Goal: Information Seeking & Learning: Learn about a topic

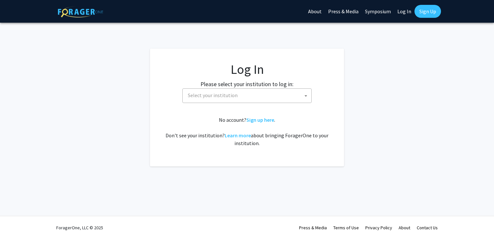
select select
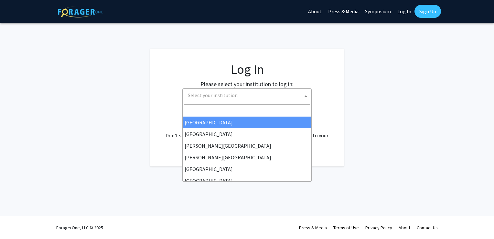
click at [226, 90] on span "Select your institution" at bounding box center [248, 95] width 126 height 13
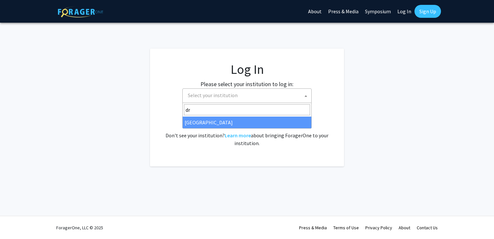
type input "dre"
select select "6"
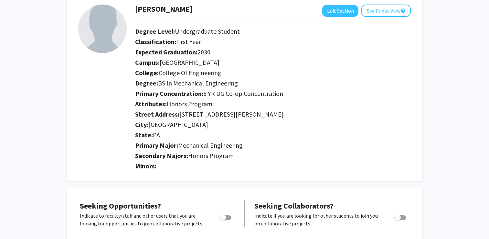
scroll to position [166, 0]
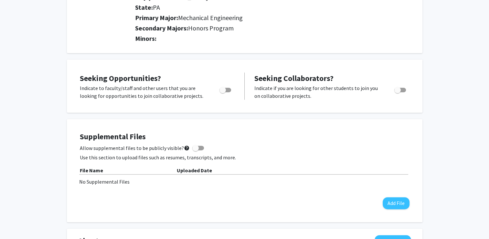
click at [225, 89] on span "Toggle" at bounding box center [223, 90] width 6 height 6
click at [223, 92] on input "Are you actively seeking opportunities?" at bounding box center [223, 92] width 0 height 0
checkbox input "true"
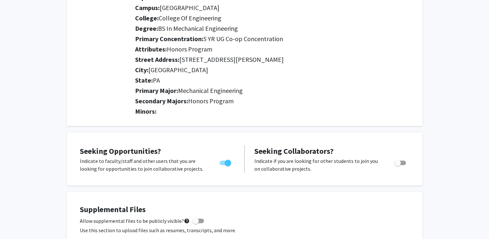
scroll to position [0, 0]
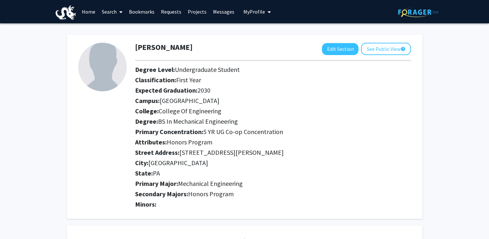
click at [81, 13] on link "Home" at bounding box center [89, 11] width 20 height 23
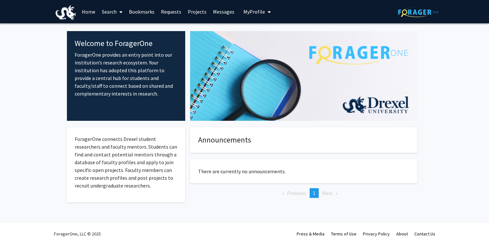
click at [114, 11] on link "Search" at bounding box center [112, 11] width 27 height 23
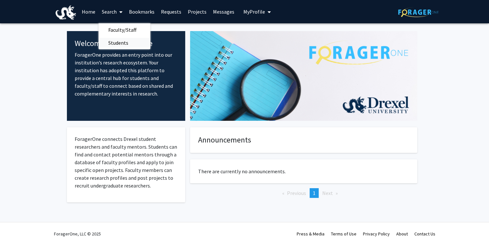
click at [125, 41] on span "Students" at bounding box center [118, 42] width 39 height 13
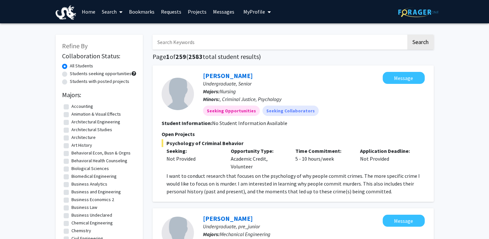
click at [190, 47] on input "Search Keywords" at bounding box center [280, 42] width 254 height 15
type input "VIP"
click at [407, 35] on button "Search" at bounding box center [420, 42] width 27 height 15
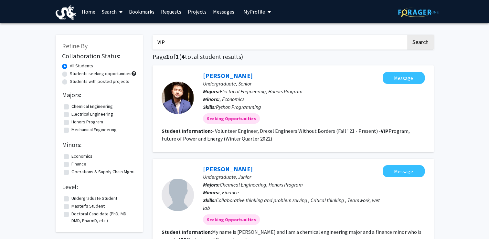
click at [102, 10] on link "Search" at bounding box center [112, 11] width 27 height 23
click at [107, 10] on link "Search" at bounding box center [112, 11] width 27 height 23
drag, startPoint x: 107, startPoint y: 10, endPoint x: 105, endPoint y: 28, distance: 18.2
click at [105, 28] on span "Faculty/Staff" at bounding box center [123, 29] width 48 height 13
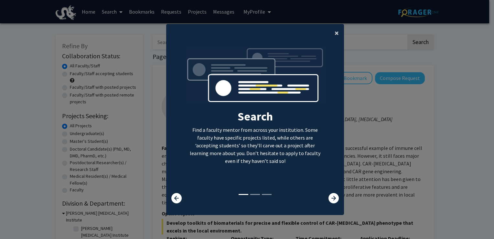
click at [340, 33] on button "×" at bounding box center [337, 33] width 15 height 18
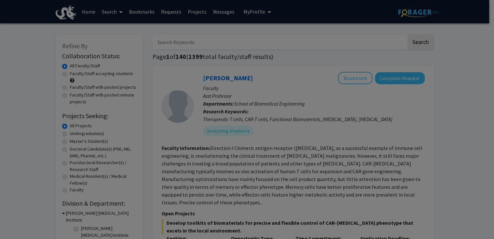
click at [334, 33] on div "Search Find a faculty mentor from across your institution. Some faculty have sp…" at bounding box center [255, 65] width 177 height 146
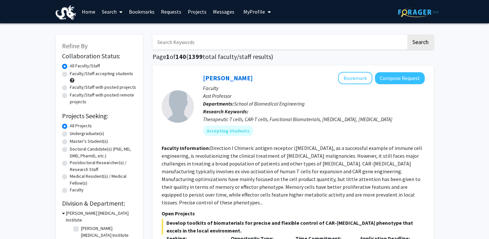
click at [276, 39] on input "Search Keywords" at bounding box center [280, 42] width 254 height 15
type input "VIP"
click at [407, 35] on button "Search" at bounding box center [420, 42] width 27 height 15
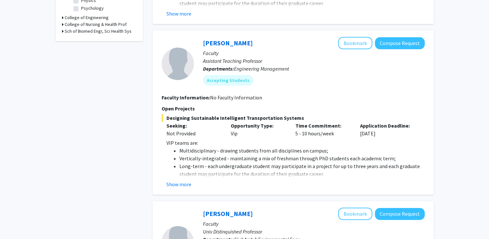
scroll to position [230, 0]
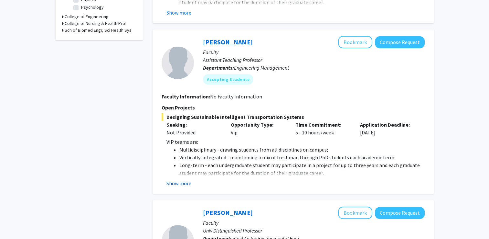
click at [182, 181] on button "Show more" at bounding box center [179, 183] width 25 height 8
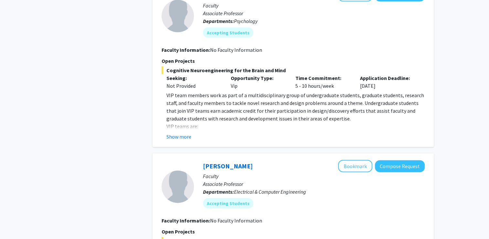
scroll to position [1448, 0]
click at [180, 132] on button "Show more" at bounding box center [179, 136] width 25 height 8
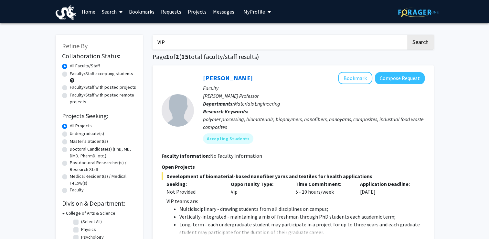
scroll to position [103, 0]
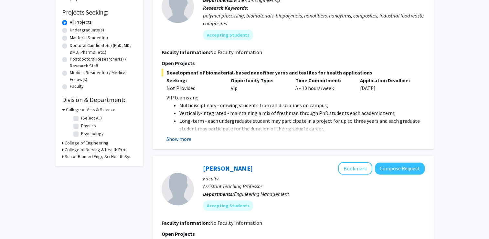
click at [184, 137] on button "Show more" at bounding box center [179, 139] width 25 height 8
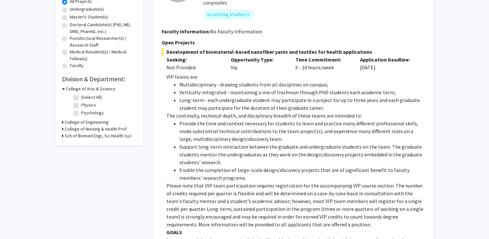
scroll to position [124, 0]
click at [72, 117] on fg-checkbox-list "(Select All) (Select All) Physics Physics Psychology Psychology" at bounding box center [104, 105] width 65 height 27
click at [69, 118] on div "College of Arts & Science (Select All) (Select All) Physics Physics Psychology …" at bounding box center [99, 101] width 74 height 33
click at [62, 121] on icon at bounding box center [63, 122] width 2 height 7
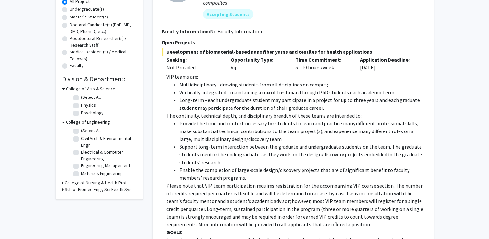
click at [81, 132] on label "(Select All)" at bounding box center [91, 130] width 21 height 7
click at [81, 131] on input "(Select All)" at bounding box center [83, 129] width 4 height 4
checkbox input "true"
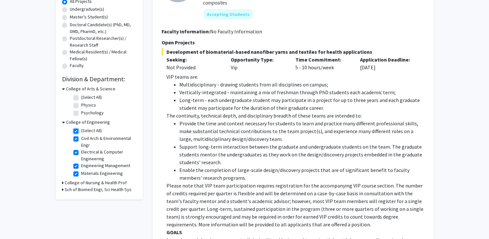
checkbox input "true"
